Goal: Task Accomplishment & Management: Manage account settings

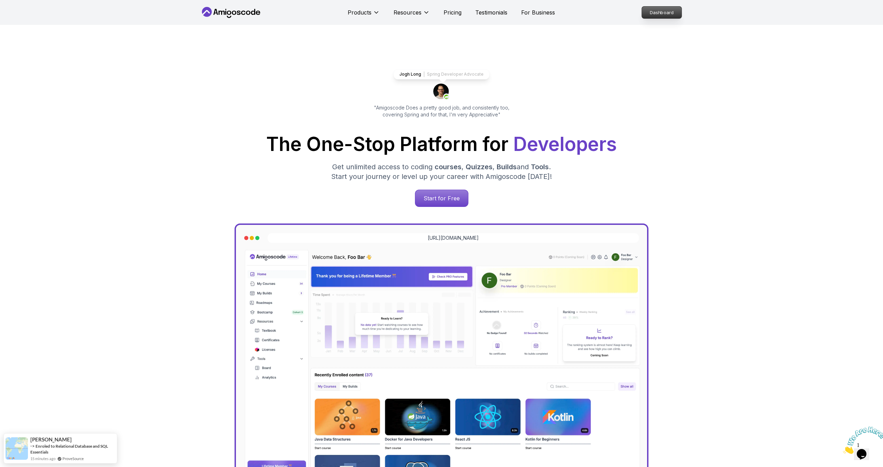
click at [657, 14] on p "Dashboard" at bounding box center [662, 13] width 40 height 12
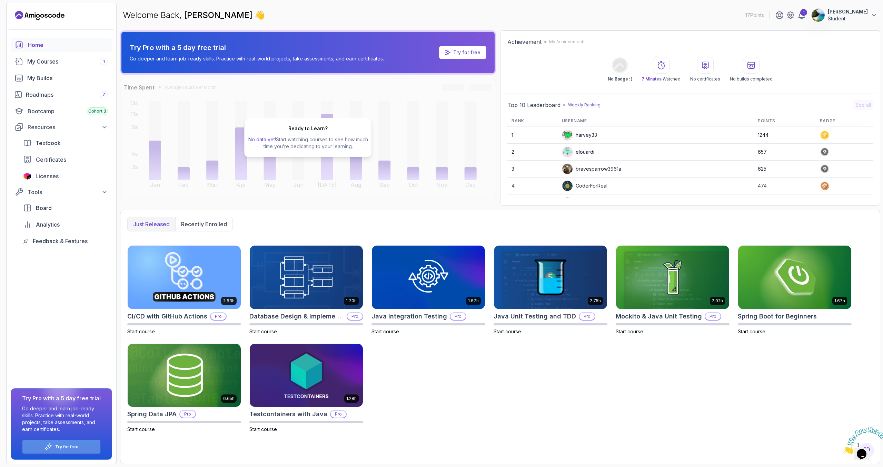
click at [61, 441] on div "Try for free" at bounding box center [61, 446] width 78 height 13
click at [59, 447] on p "Try for free" at bounding box center [66, 447] width 23 height 6
